Goal: Information Seeking & Learning: Learn about a topic

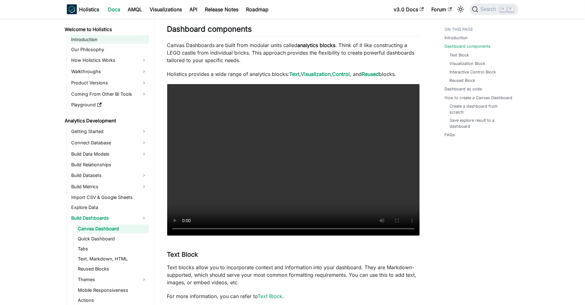
click at [107, 38] on link "Introduction" at bounding box center [109, 39] width 79 height 9
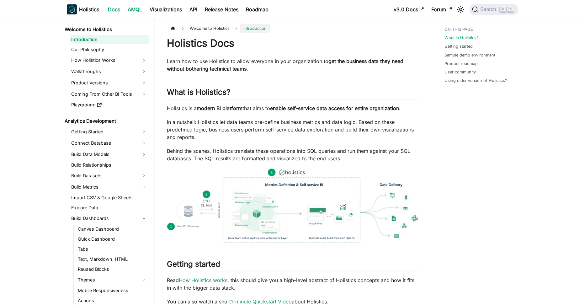
click at [136, 14] on link "AMQL" at bounding box center [135, 9] width 22 height 10
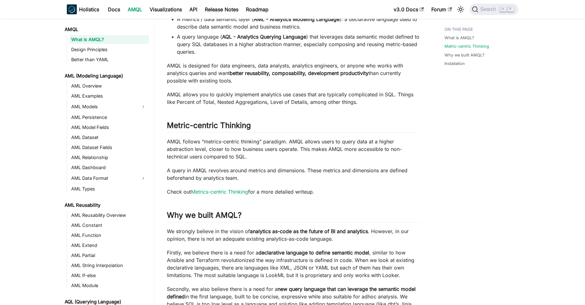
scroll to position [154, 0]
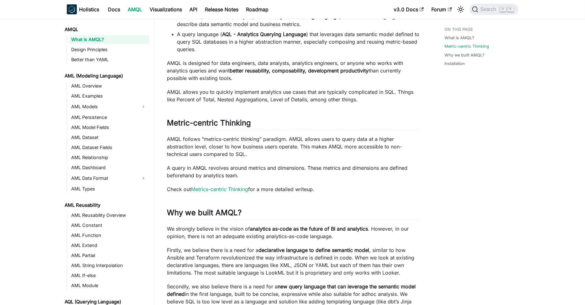
click at [261, 145] on p "AMQL follows “metrics-centric thinking” paradigm. AMQL allows users to query da…" at bounding box center [293, 146] width 253 height 23
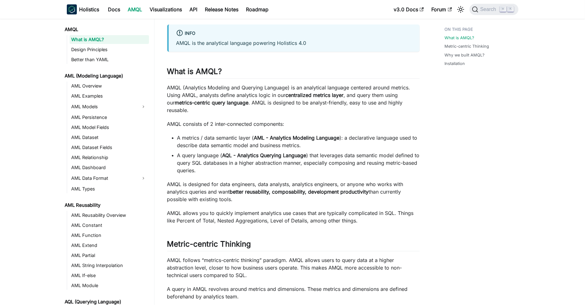
scroll to position [0, 0]
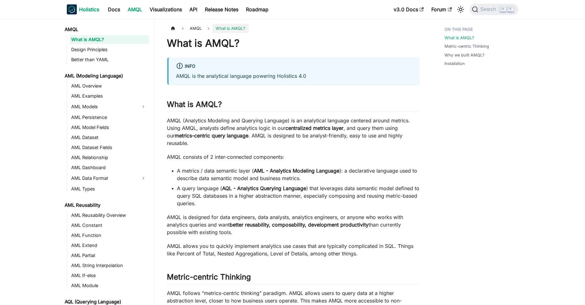
click at [88, 7] on b "Holistics" at bounding box center [89, 10] width 20 height 8
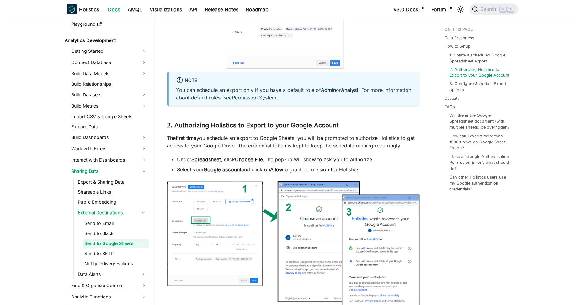
scroll to position [451, 0]
